Goal: Information Seeking & Learning: Understand process/instructions

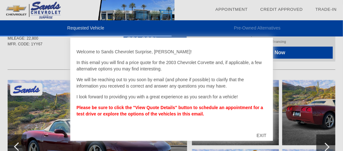
scroll to position [38, 0]
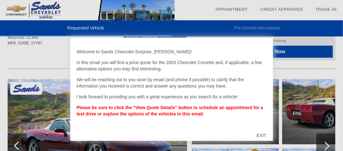
click at [292, 61] on div at bounding box center [171, 75] width 343 height 151
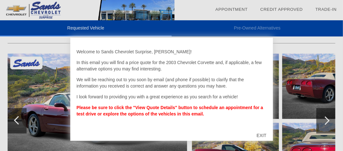
scroll to position [89, 0]
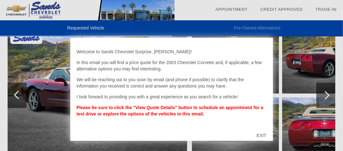
click at [262, 135] on div "EXIT" at bounding box center [261, 135] width 22 height 19
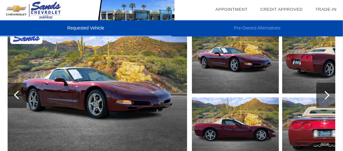
click at [147, 107] on img at bounding box center [97, 95] width 179 height 134
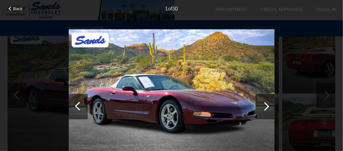
click at [265, 107] on div at bounding box center [264, 106] width 9 height 9
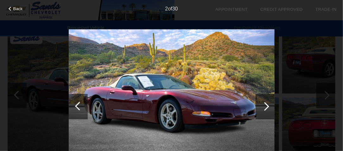
click at [265, 107] on div at bounding box center [264, 106] width 9 height 9
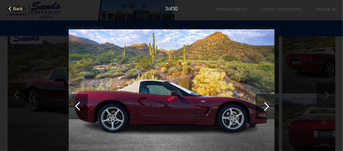
click at [265, 107] on div at bounding box center [264, 106] width 9 height 9
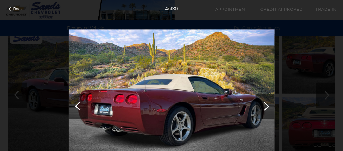
click at [265, 107] on div at bounding box center [264, 106] width 9 height 9
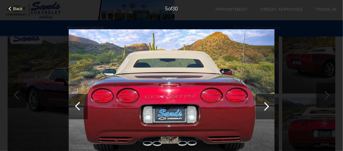
click at [265, 107] on div at bounding box center [264, 106] width 9 height 9
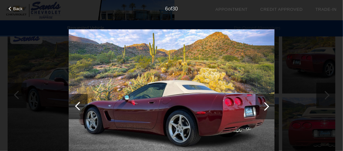
click at [265, 107] on div at bounding box center [264, 106] width 9 height 9
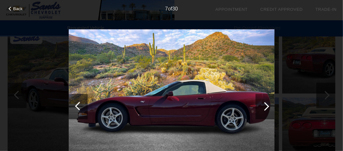
click at [265, 107] on div at bounding box center [264, 106] width 9 height 9
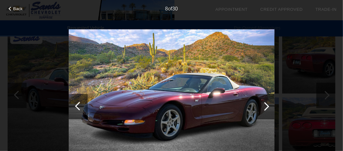
click at [265, 107] on div at bounding box center [264, 106] width 9 height 9
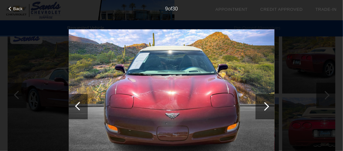
click at [265, 107] on div at bounding box center [264, 106] width 9 height 9
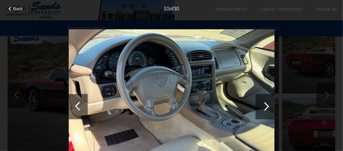
click at [265, 107] on div at bounding box center [264, 106] width 9 height 9
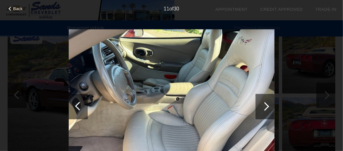
click at [265, 107] on div at bounding box center [264, 106] width 9 height 9
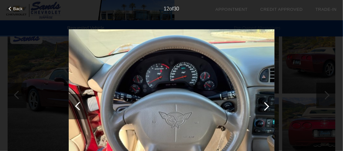
click at [76, 103] on div at bounding box center [78, 106] width 19 height 25
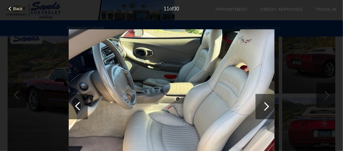
click at [264, 108] on div at bounding box center [264, 106] width 9 height 9
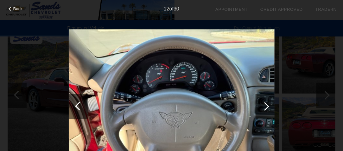
click at [264, 108] on div at bounding box center [264, 106] width 9 height 9
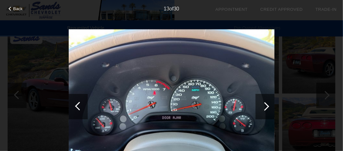
click at [264, 108] on div at bounding box center [264, 106] width 9 height 9
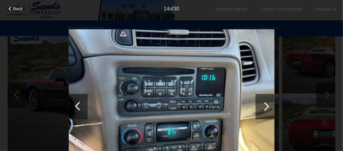
click at [77, 105] on div at bounding box center [79, 106] width 9 height 9
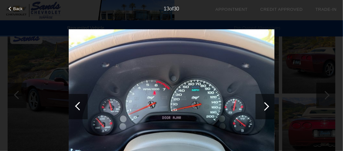
click at [77, 105] on div at bounding box center [79, 106] width 9 height 9
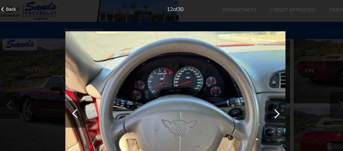
scroll to position [82, 0]
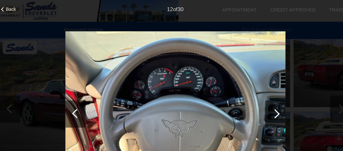
click at [266, 106] on div at bounding box center [264, 106] width 9 height 9
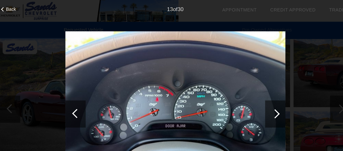
click at [266, 106] on div at bounding box center [264, 106] width 9 height 9
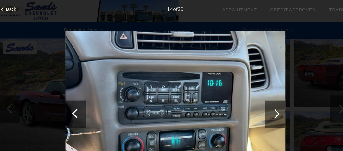
click at [266, 106] on div at bounding box center [264, 106] width 9 height 9
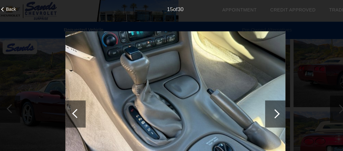
click at [266, 106] on div at bounding box center [264, 106] width 9 height 9
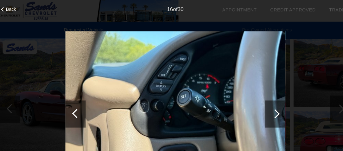
click at [77, 102] on div at bounding box center [78, 106] width 19 height 25
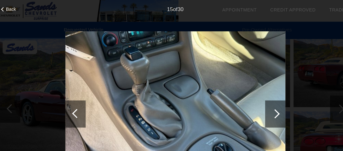
click at [266, 107] on div at bounding box center [264, 106] width 9 height 9
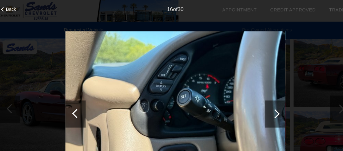
click at [266, 107] on div at bounding box center [264, 106] width 9 height 9
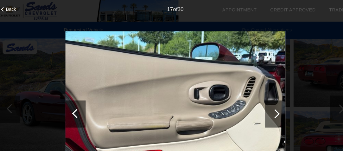
click at [266, 107] on div at bounding box center [264, 106] width 9 height 9
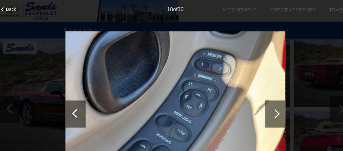
click at [266, 107] on div at bounding box center [264, 106] width 9 height 9
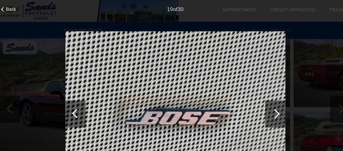
click at [266, 107] on div at bounding box center [264, 106] width 9 height 9
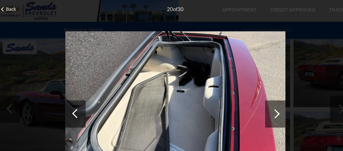
click at [266, 107] on div at bounding box center [264, 106] width 9 height 9
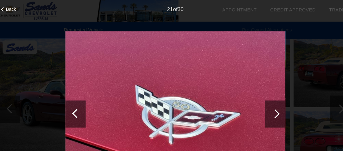
click at [266, 107] on div at bounding box center [264, 106] width 9 height 9
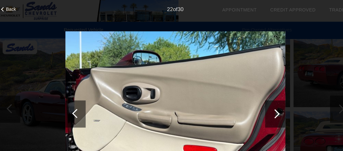
click at [266, 107] on div at bounding box center [264, 106] width 9 height 9
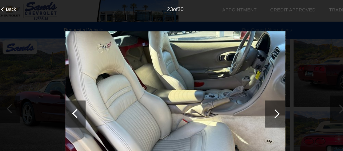
click at [266, 107] on div at bounding box center [264, 106] width 9 height 9
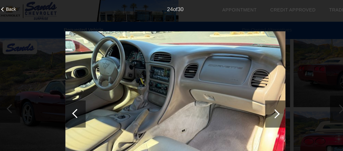
click at [19, 7] on span "Back" at bounding box center [17, 8] width 9 height 5
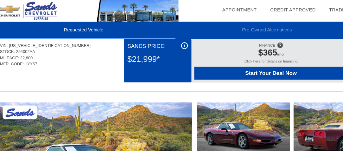
scroll to position [0, 0]
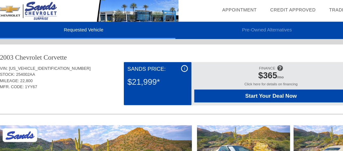
click at [270, 61] on span at bounding box center [269, 63] width 6 height 10
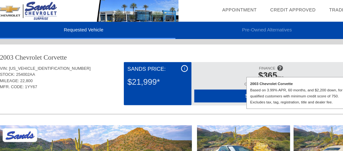
click at [258, 87] on div "Based on 3.99% APR, 60 months, and $2,200 down, for well qualified customers wi…" at bounding box center [288, 89] width 95 height 17
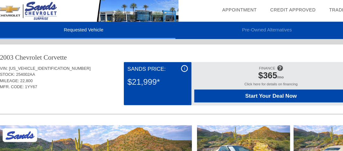
click at [259, 77] on div "Click here for details on financing" at bounding box center [260, 80] width 143 height 7
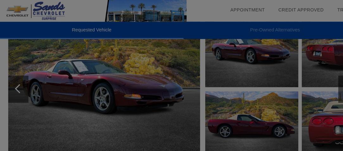
scroll to position [100, 0]
